Goal: Information Seeking & Learning: Check status

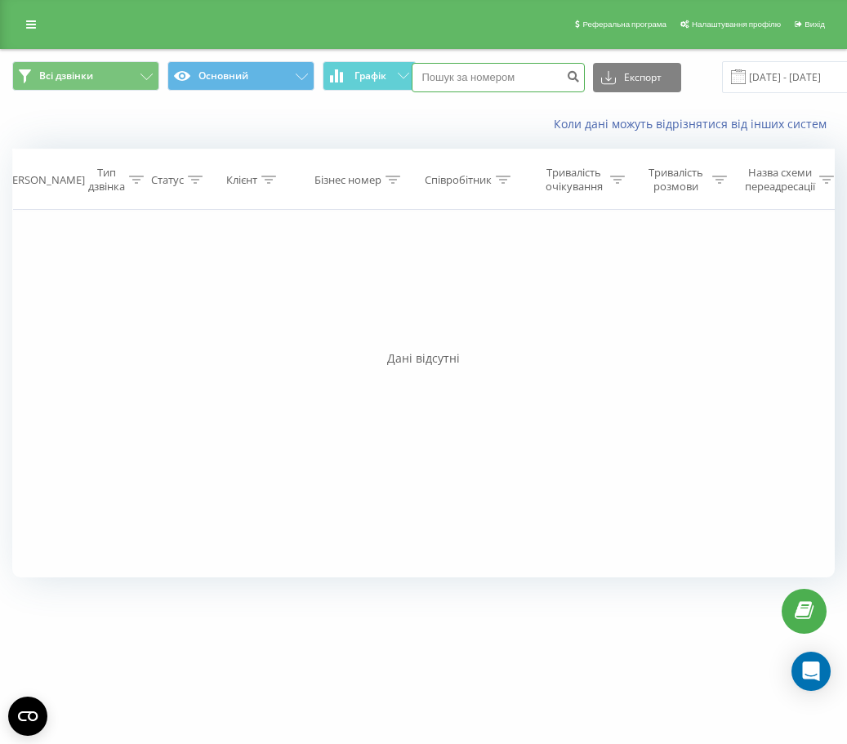
click at [487, 79] on input at bounding box center [498, 77] width 173 height 29
type input "0935865325"
click at [569, 79] on icon "submit" at bounding box center [574, 74] width 14 height 10
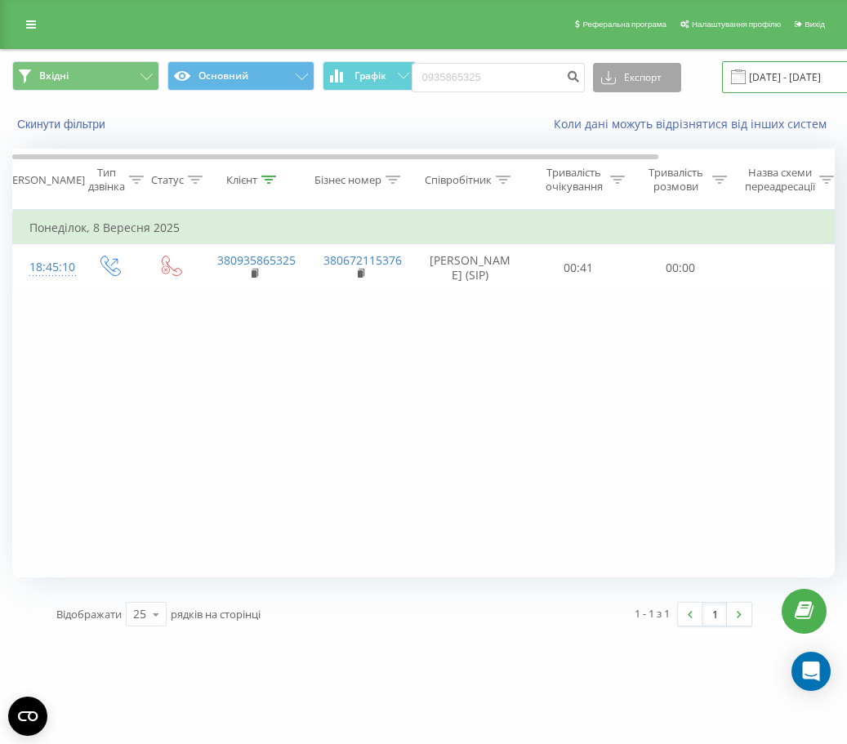
drag, startPoint x: 797, startPoint y: 74, endPoint x: 636, endPoint y: 91, distance: 161.9
click at [797, 74] on input "22.06.2025 - 22.09.2025" at bounding box center [821, 77] width 198 height 32
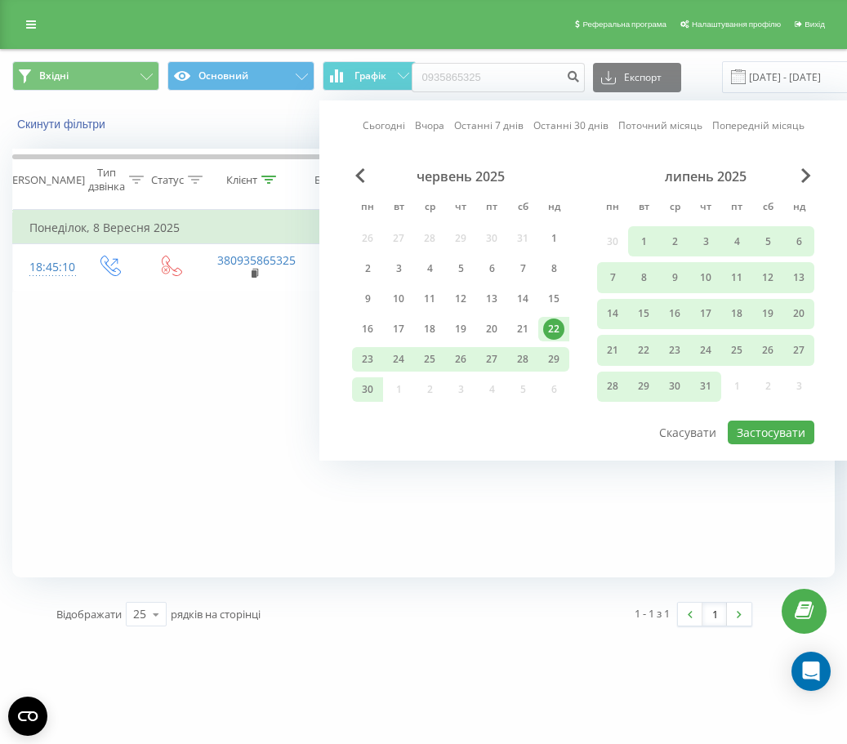
click at [566, 125] on link "Останні 30 днів" at bounding box center [571, 126] width 75 height 16
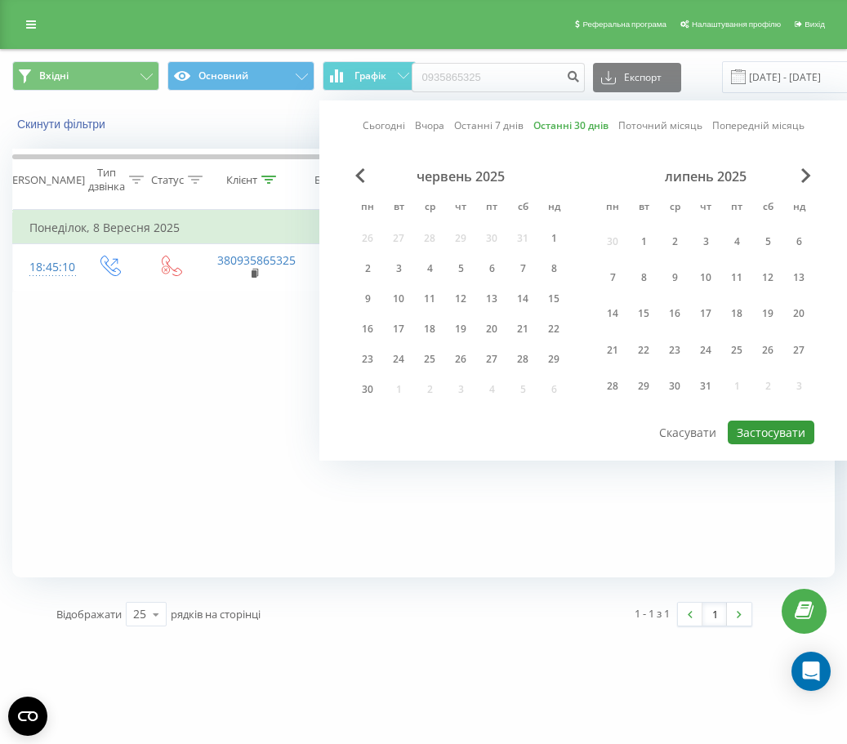
click at [734, 431] on button "Застосувати" at bounding box center [771, 433] width 87 height 24
type input "24.08.2025 - 22.09.2025"
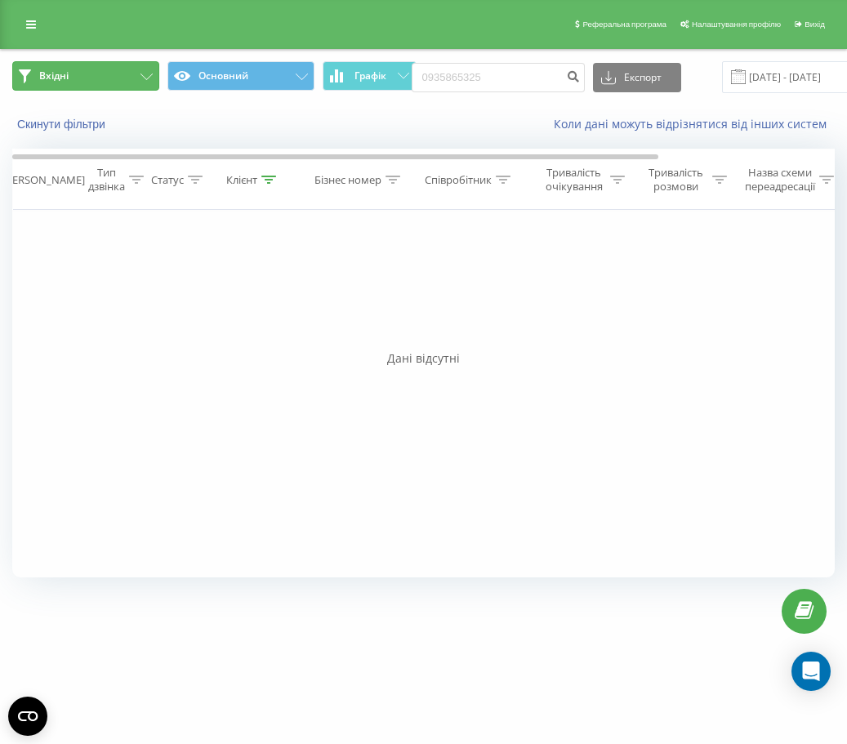
click at [129, 82] on button "Вхідні" at bounding box center [85, 75] width 147 height 29
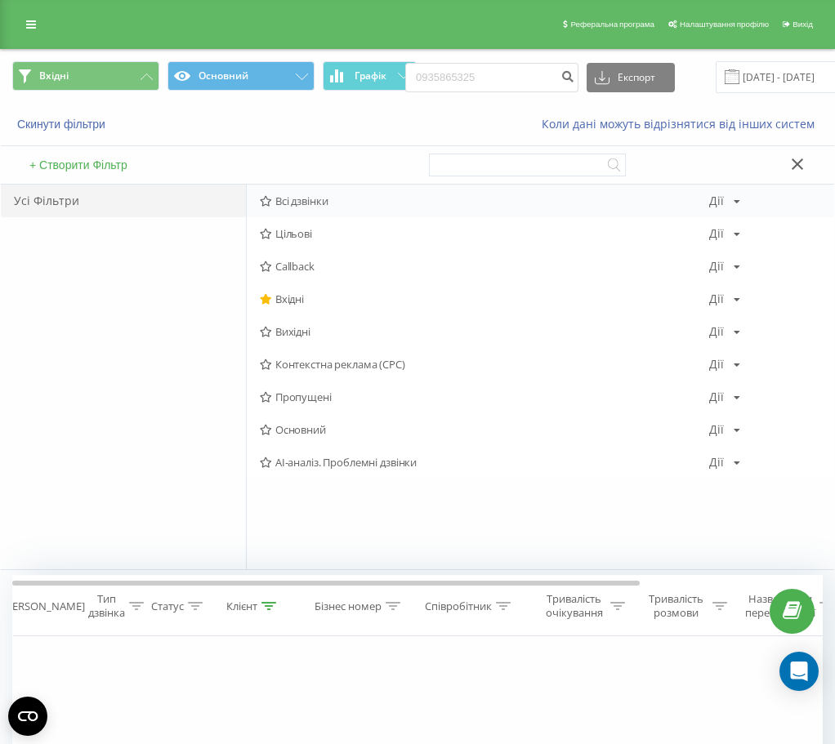
click at [286, 210] on div "Всі дзвінки Дії Редагувати Копіювати Видалити За замовчуванням Поділитися" at bounding box center [540, 201] width 587 height 33
click at [299, 195] on span "Всі дзвінки" at bounding box center [484, 200] width 449 height 11
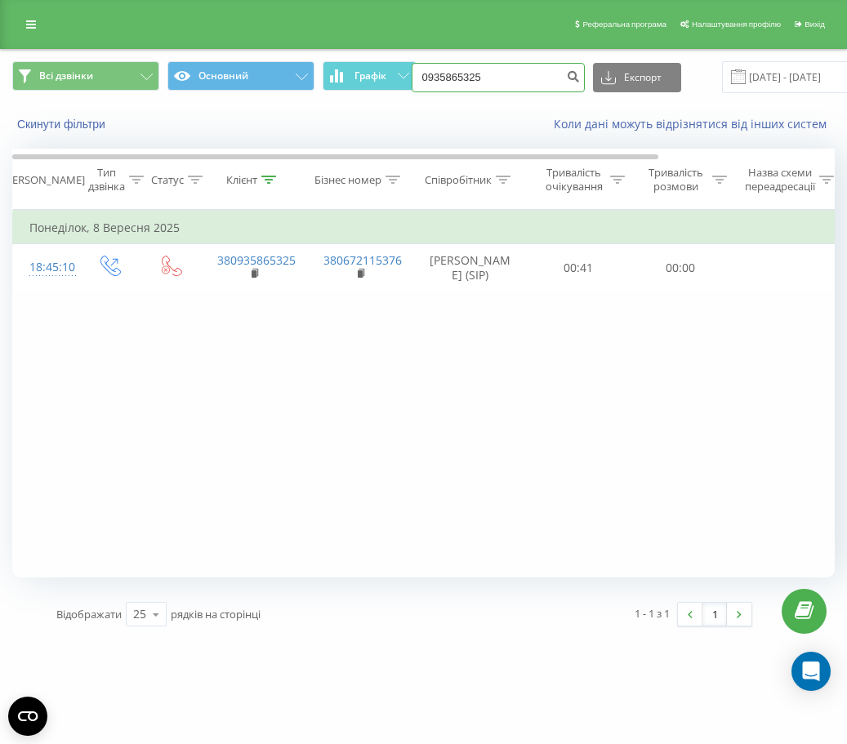
click at [492, 80] on input "0935865325" at bounding box center [498, 77] width 173 height 29
click at [439, 77] on input "0935865325" at bounding box center [498, 77] width 173 height 29
click at [463, 78] on input "0935865325" at bounding box center [498, 77] width 173 height 29
drag, startPoint x: 457, startPoint y: 77, endPoint x: 465, endPoint y: 81, distance: 9.1
click at [457, 78] on input "0935865325" at bounding box center [498, 77] width 173 height 29
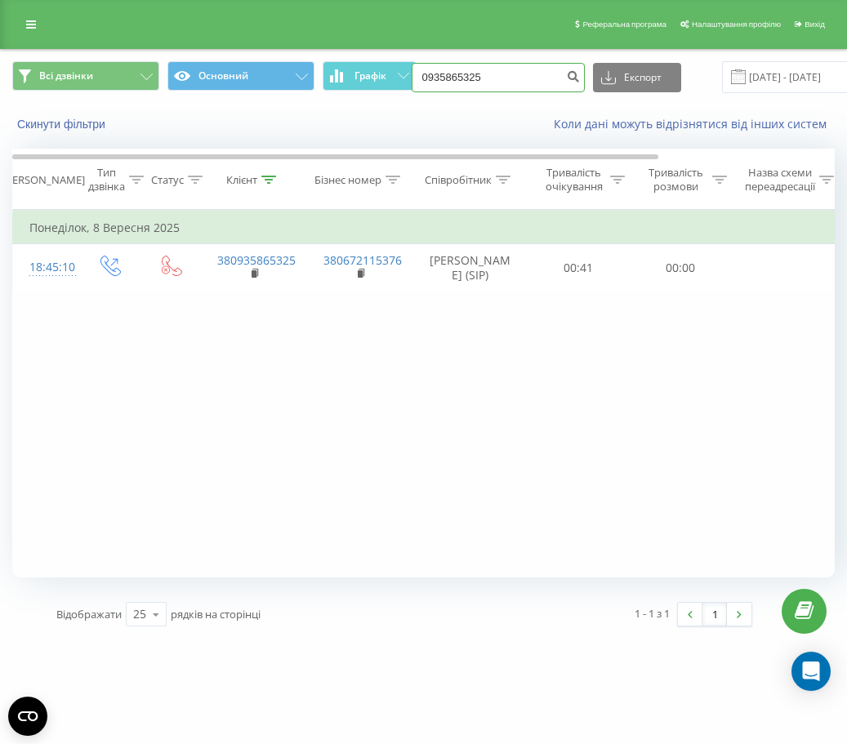
click at [468, 82] on input "0935865325" at bounding box center [498, 77] width 173 height 29
click at [570, 79] on icon "submit" at bounding box center [574, 74] width 14 height 10
click at [755, 73] on input "22.06.2025 - 22.09.2025" at bounding box center [821, 77] width 198 height 32
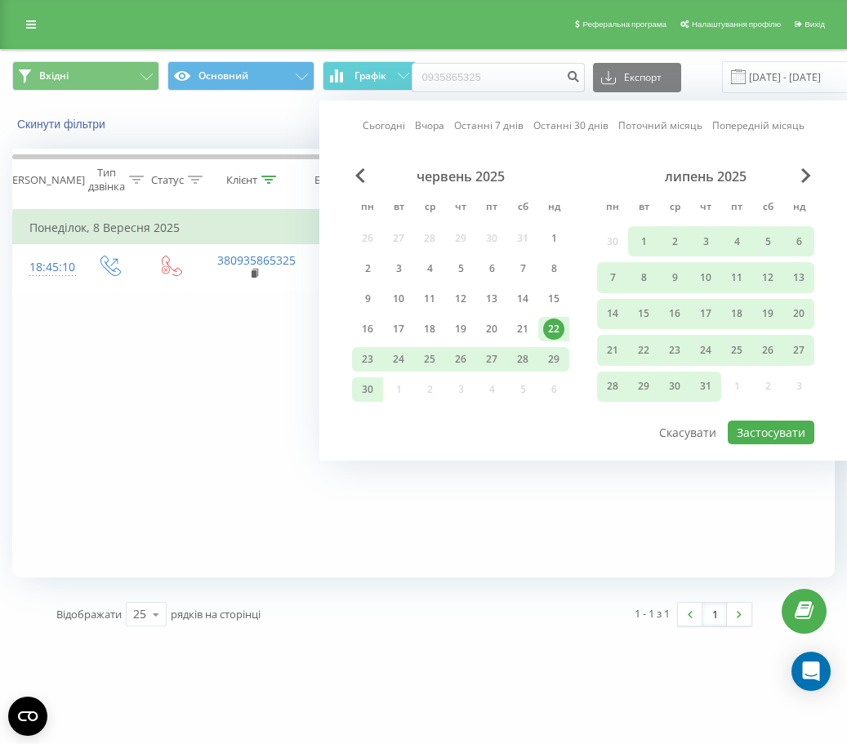
click at [563, 128] on link "Останні 30 днів" at bounding box center [571, 126] width 75 height 16
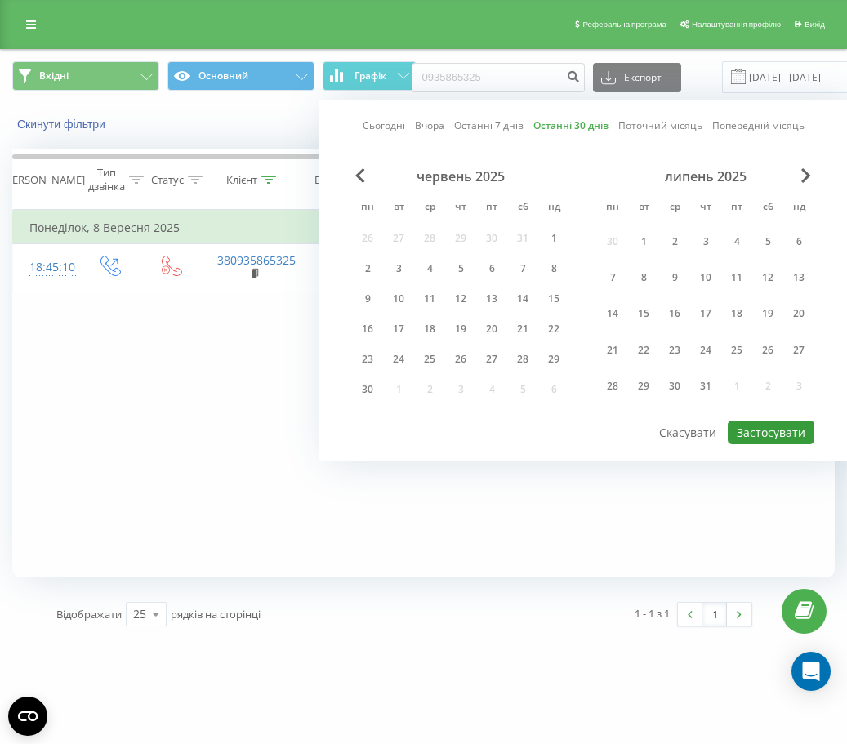
click at [746, 426] on button "Застосувати" at bounding box center [771, 433] width 87 height 24
type input "24.08.2025 - 22.09.2025"
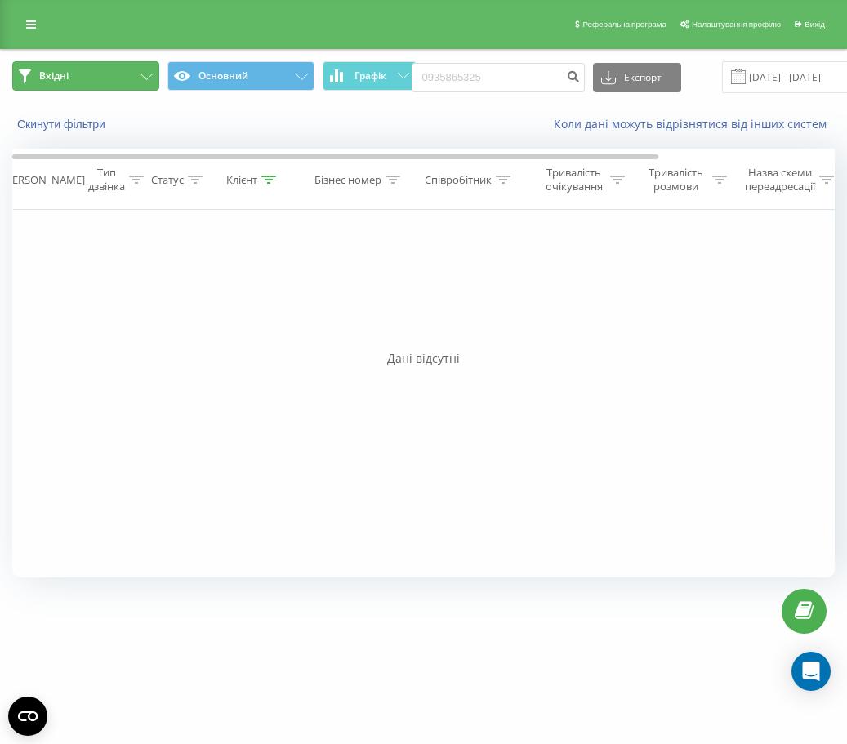
click at [95, 79] on button "Вхідні" at bounding box center [85, 75] width 147 height 29
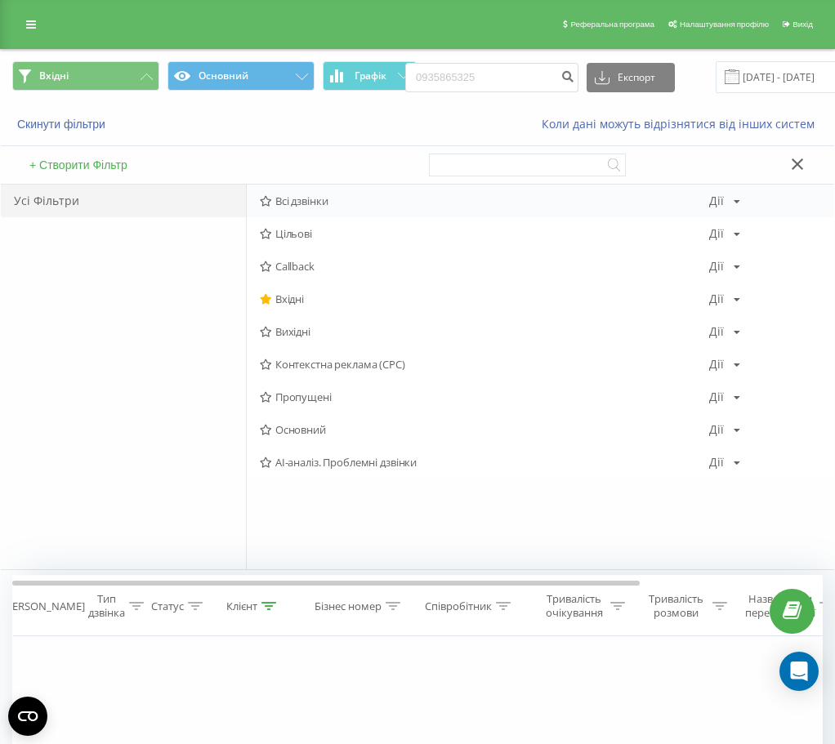
click at [287, 199] on span "Всі дзвінки" at bounding box center [484, 200] width 449 height 11
